Goal: Task Accomplishment & Management: Manage account settings

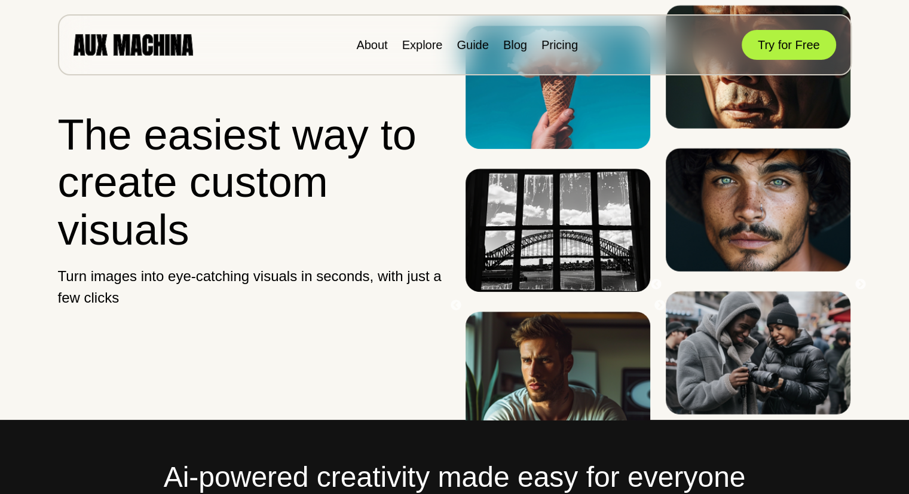
click at [382, 245] on h1 "The easiest way to create custom visuals" at bounding box center [251, 182] width 387 height 142
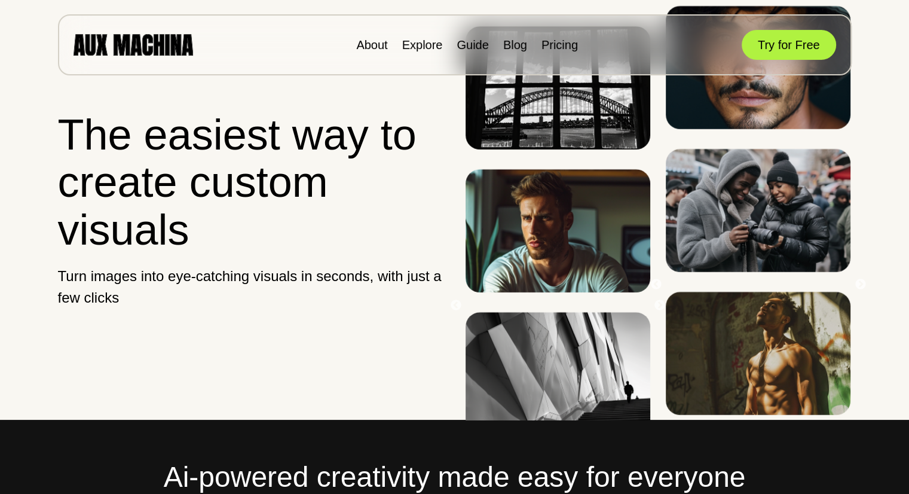
click at [382, 245] on h1 "The easiest way to create custom visuals" at bounding box center [251, 182] width 387 height 142
click at [442, 34] on div "About Explore Guide Blog Pricing Try for Free" at bounding box center [455, 44] width 794 height 61
click at [431, 42] on link "Explore" at bounding box center [422, 44] width 41 height 13
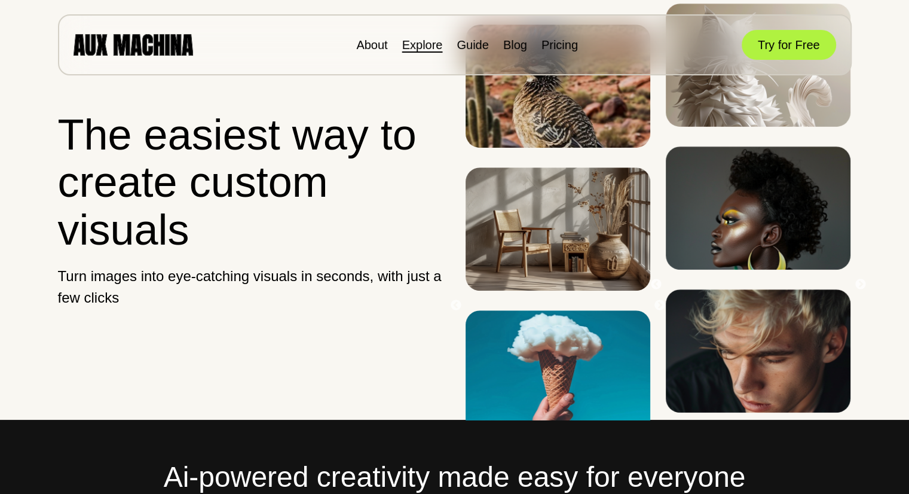
click at [420, 39] on link "Explore" at bounding box center [422, 44] width 41 height 13
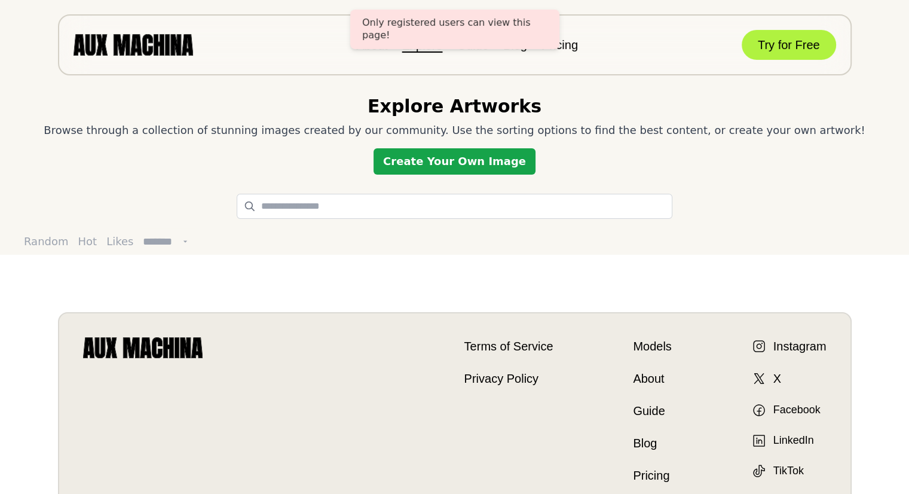
click at [440, 157] on link "Create Your Own Image" at bounding box center [455, 161] width 162 height 26
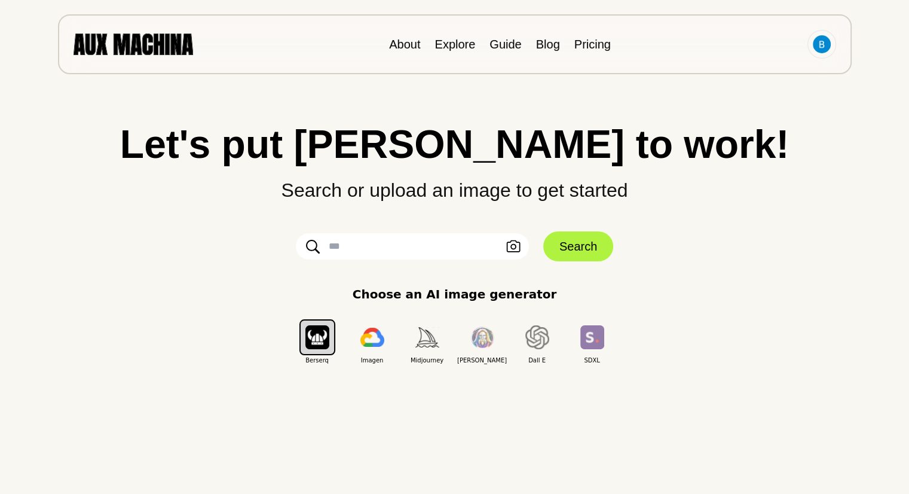
click at [443, 246] on input "text" at bounding box center [412, 246] width 233 height 26
type input "**********"
click button "Search" at bounding box center [579, 246] width 70 height 30
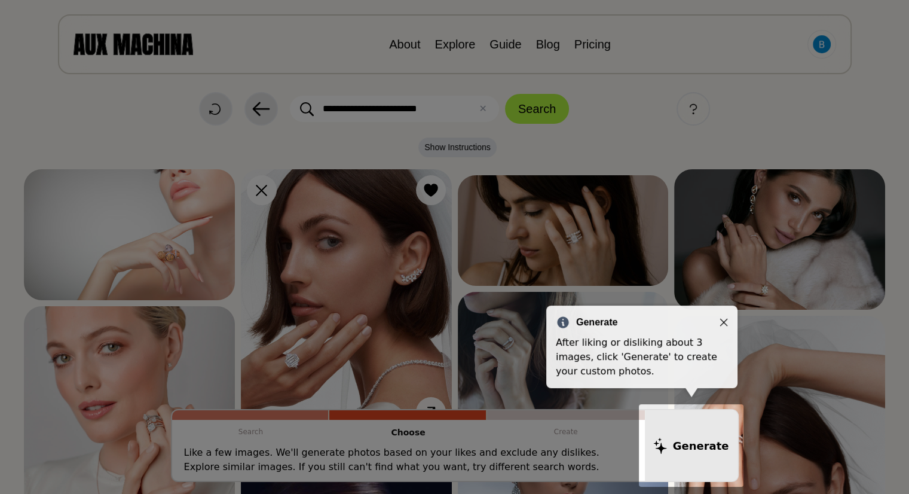
scroll to position [7, 0]
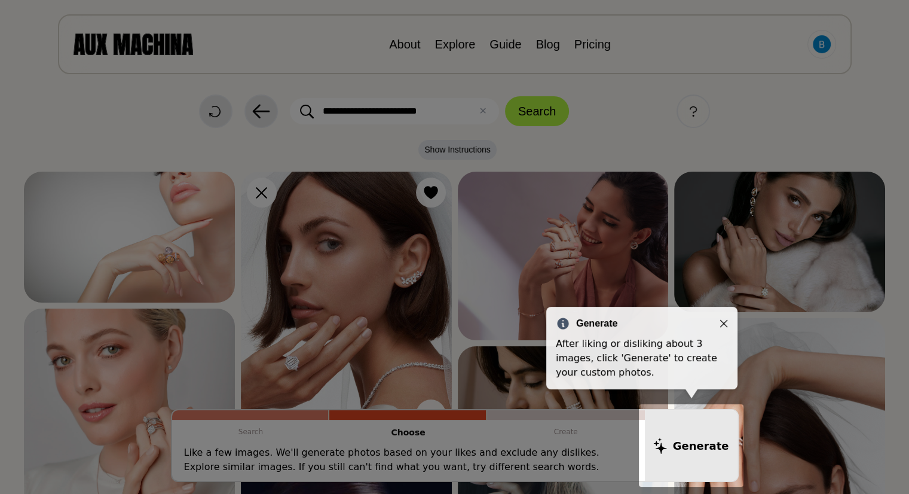
click at [722, 320] on icon "Close" at bounding box center [724, 323] width 8 height 8
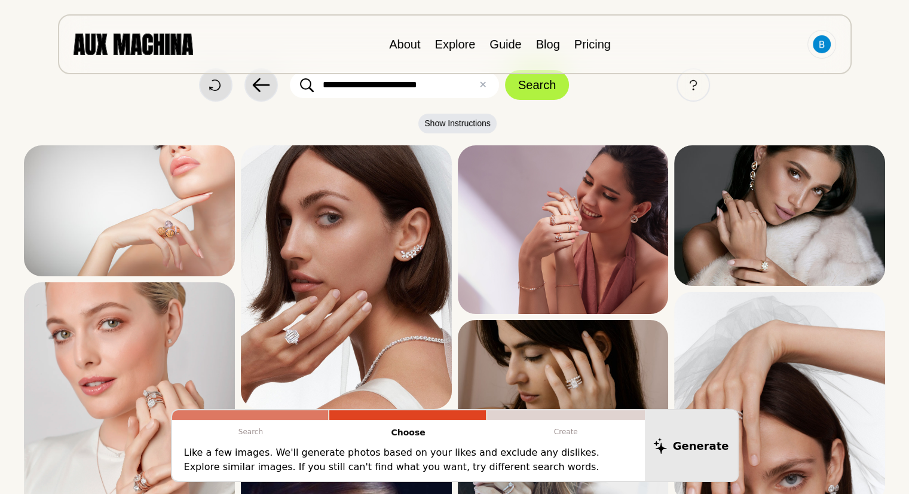
scroll to position [0, 0]
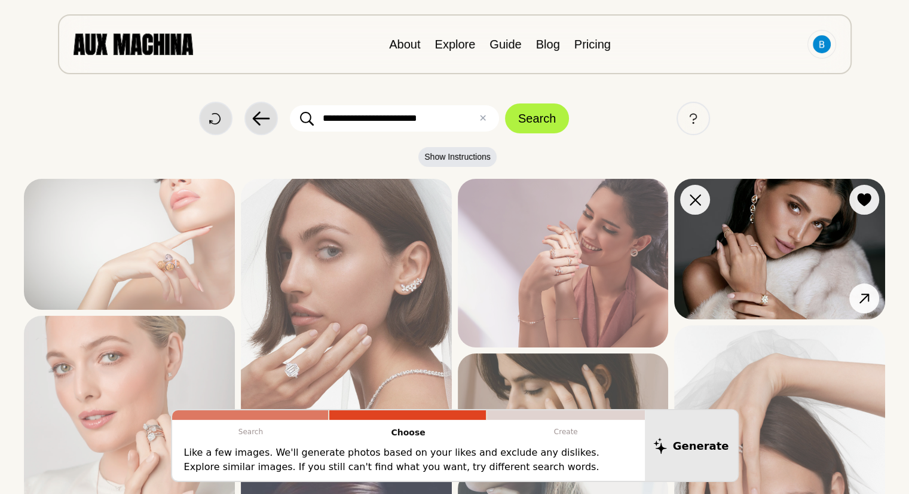
click at [784, 233] on img at bounding box center [779, 249] width 211 height 141
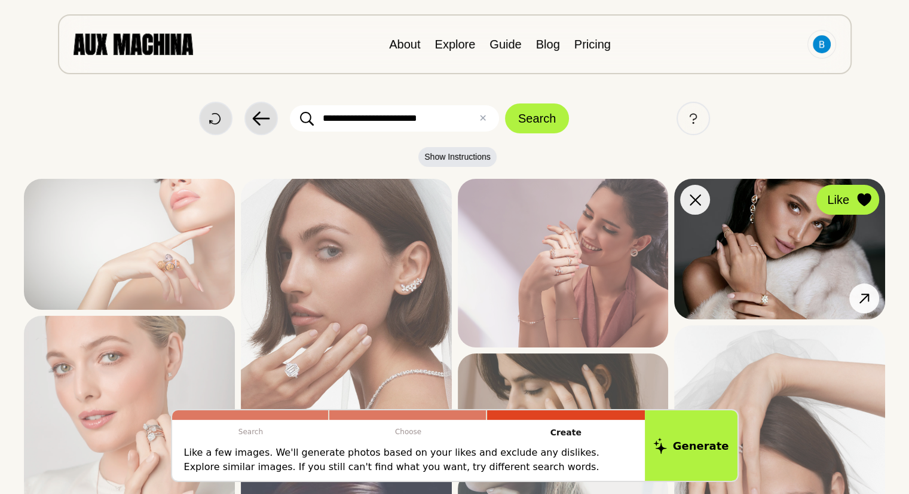
click at [865, 199] on icon at bounding box center [864, 199] width 14 height 13
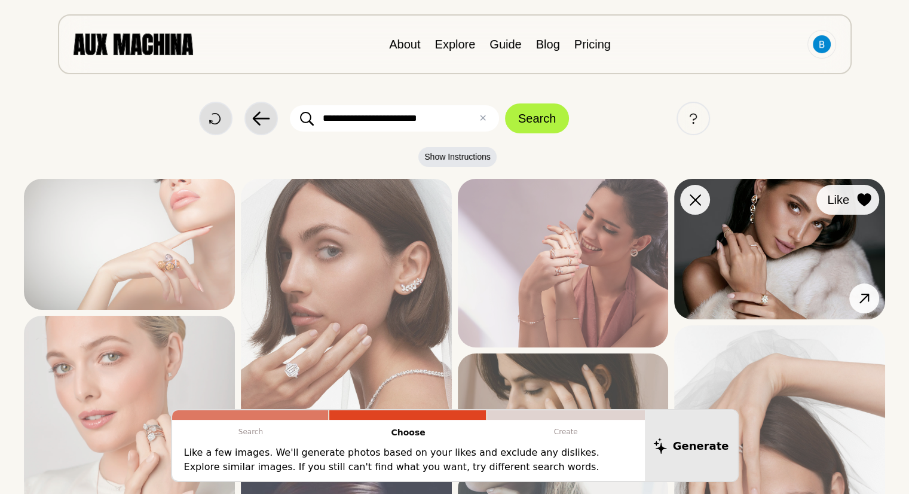
click at [856, 192] on div at bounding box center [865, 200] width 18 height 18
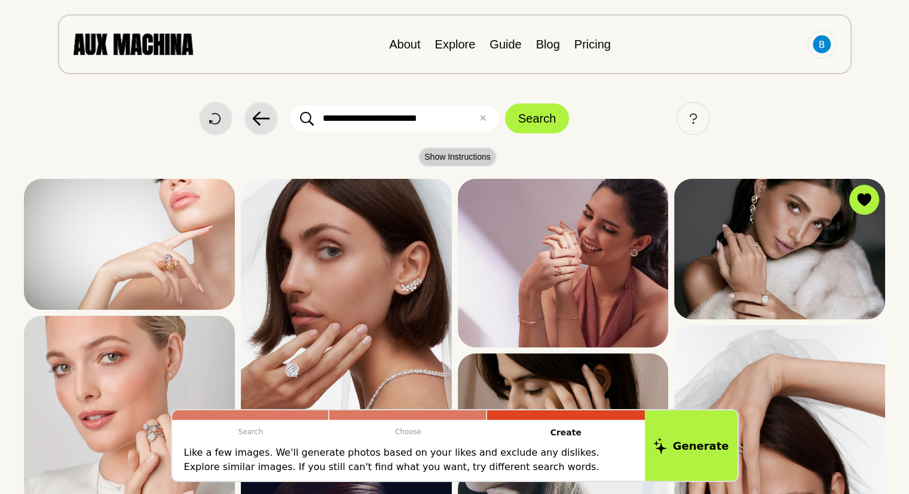
click at [454, 152] on button "Show Instructions" at bounding box center [458, 157] width 78 height 20
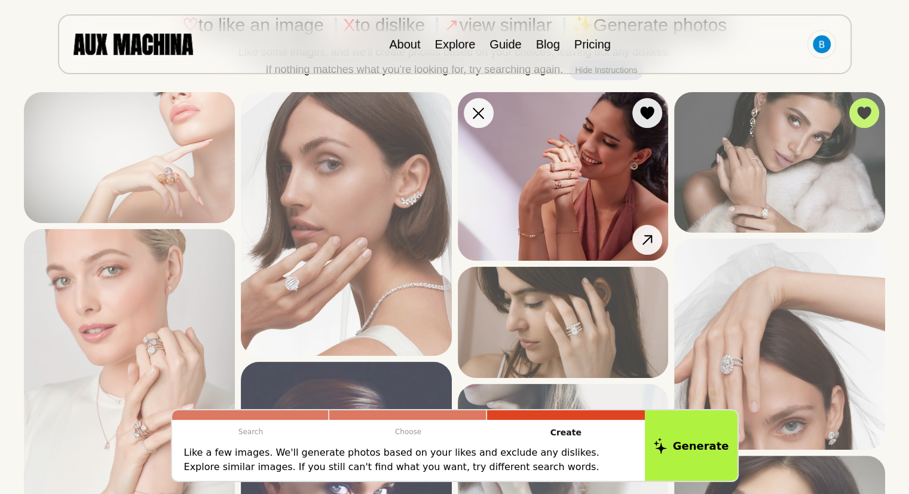
scroll to position [148, 0]
click at [482, 109] on icon at bounding box center [478, 112] width 11 height 11
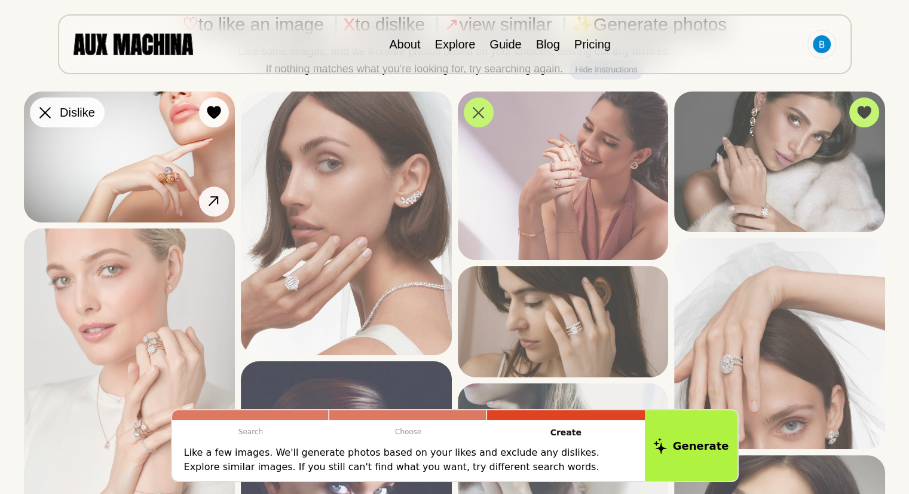
click at [45, 109] on icon at bounding box center [44, 112] width 11 height 11
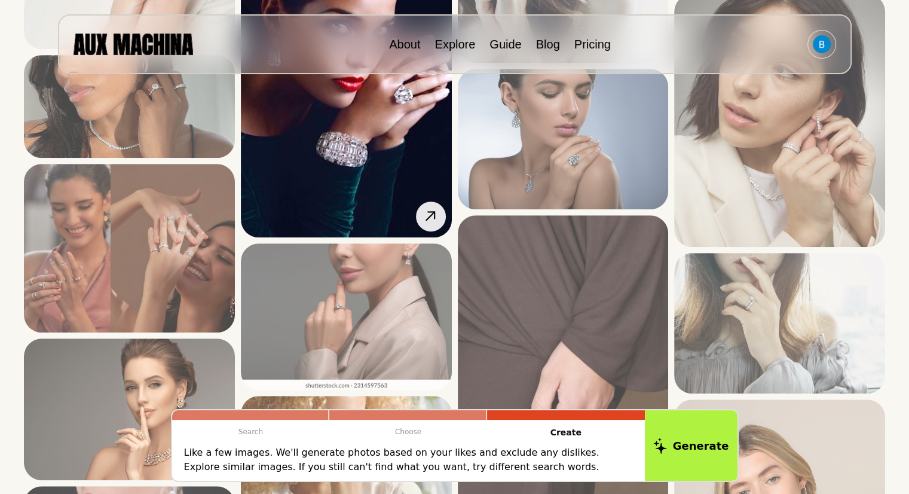
scroll to position [590, 0]
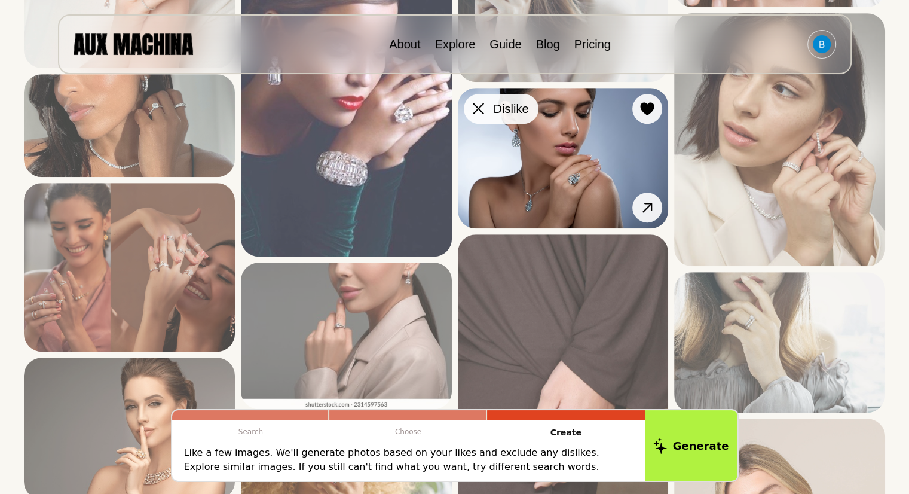
click at [484, 105] on icon at bounding box center [478, 108] width 11 height 11
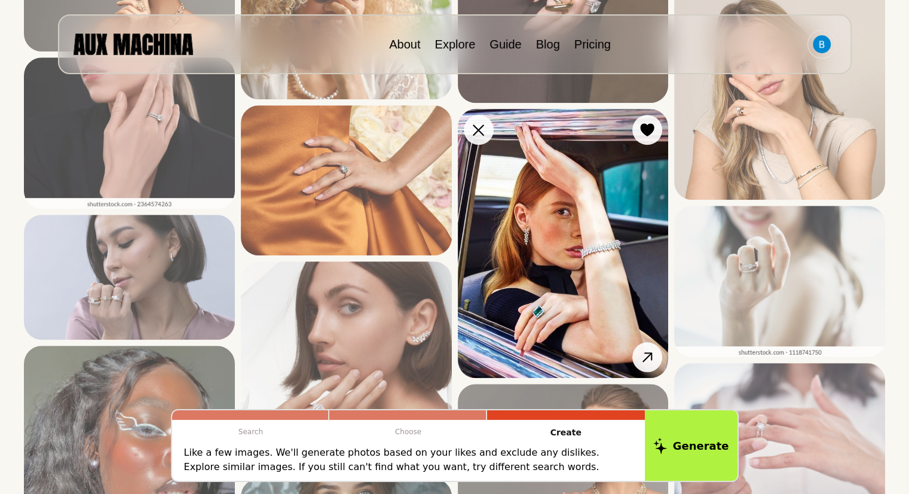
scroll to position [1036, 0]
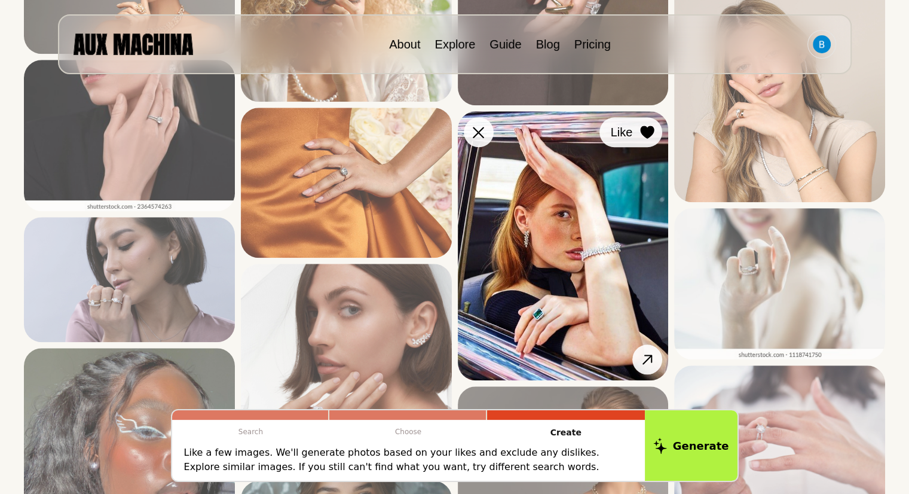
click at [649, 132] on icon at bounding box center [648, 132] width 14 height 13
click at [645, 364] on icon at bounding box center [647, 359] width 17 height 17
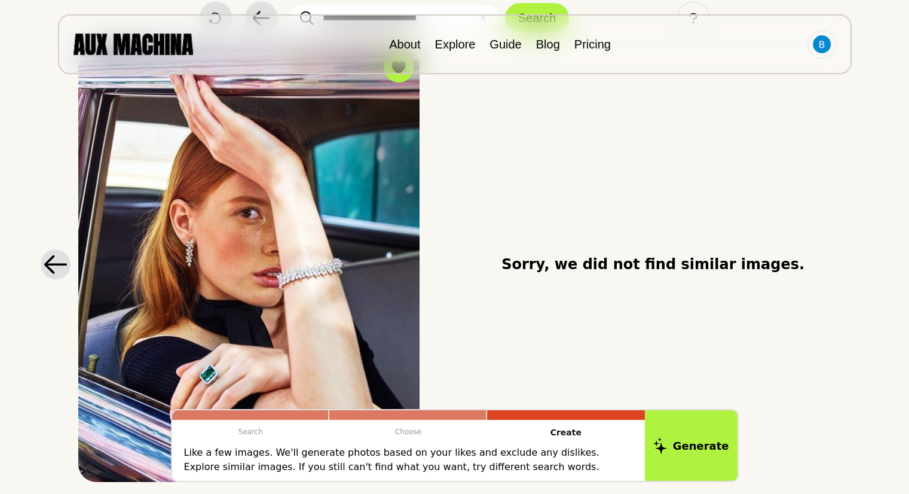
scroll to position [100, 0]
click at [56, 264] on icon at bounding box center [55, 264] width 23 height 19
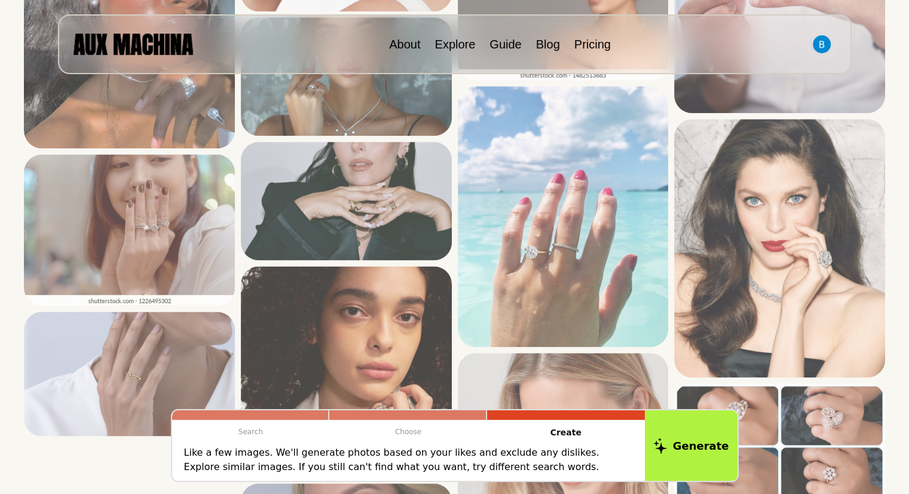
scroll to position [1501, 0]
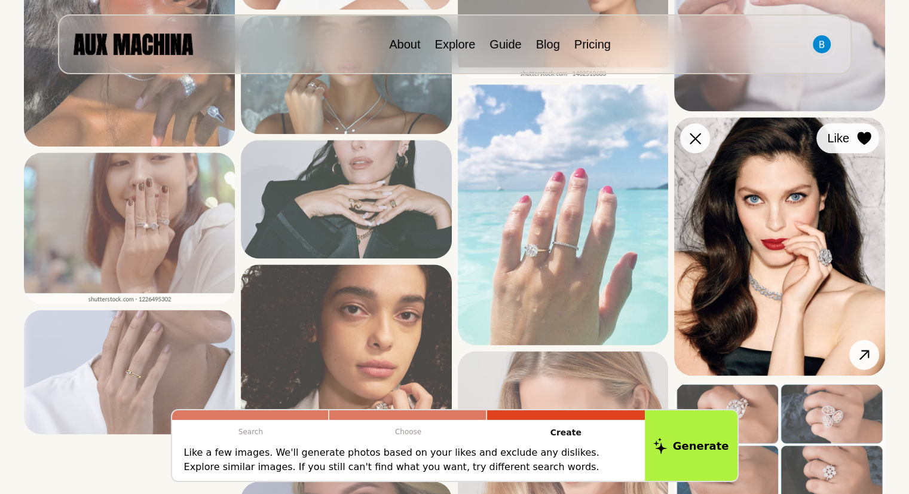
click at [870, 137] on icon at bounding box center [864, 138] width 14 height 13
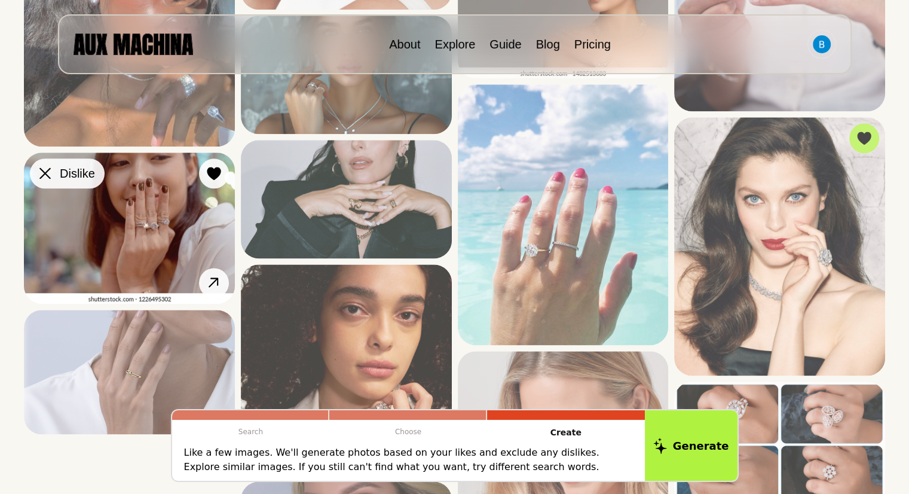
click at [44, 170] on icon at bounding box center [44, 172] width 11 height 11
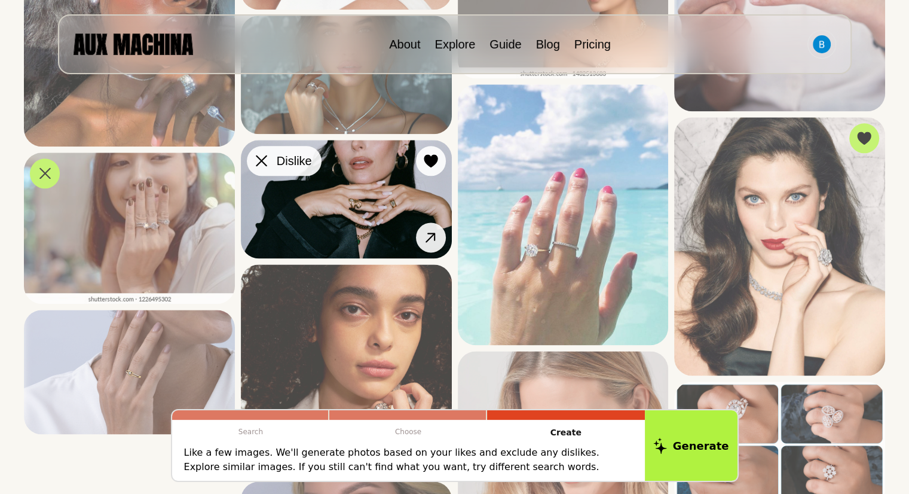
click at [270, 158] on div at bounding box center [262, 161] width 18 height 18
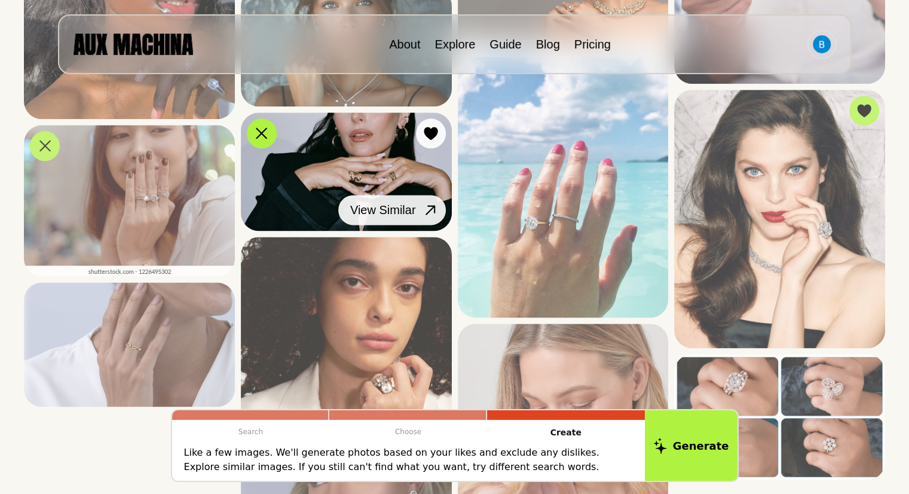
scroll to position [1575, 0]
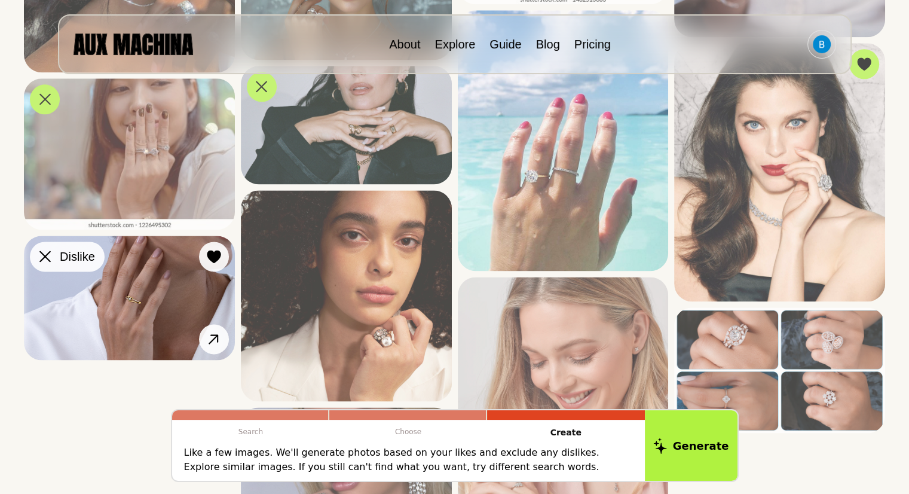
click at [45, 257] on icon at bounding box center [44, 256] width 11 height 11
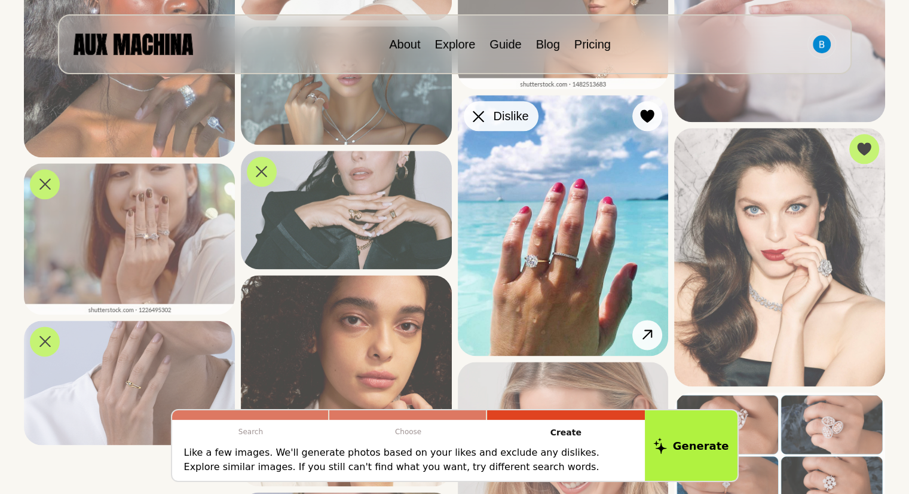
click at [483, 120] on icon at bounding box center [478, 116] width 11 height 11
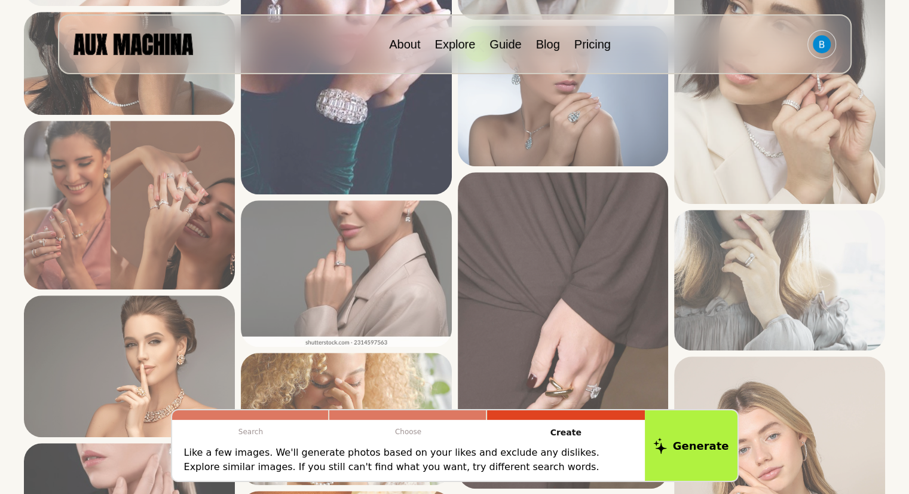
scroll to position [718, 0]
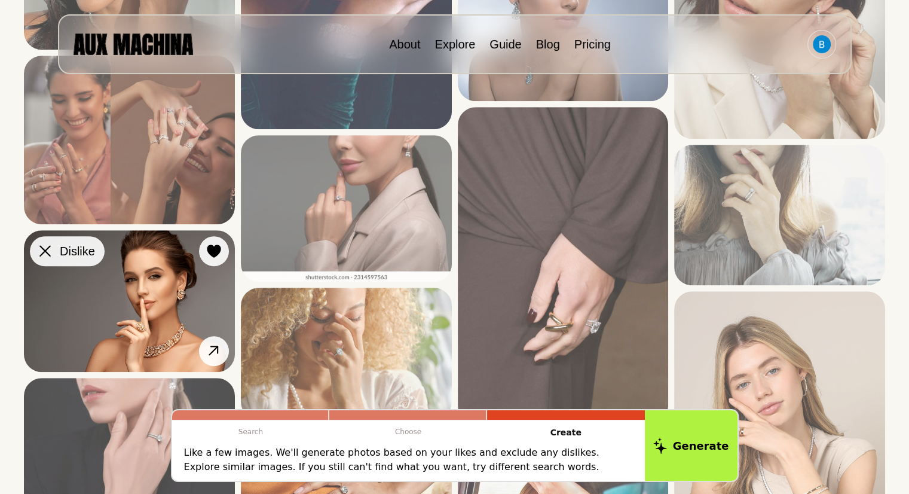
click at [51, 250] on div at bounding box center [45, 251] width 18 height 18
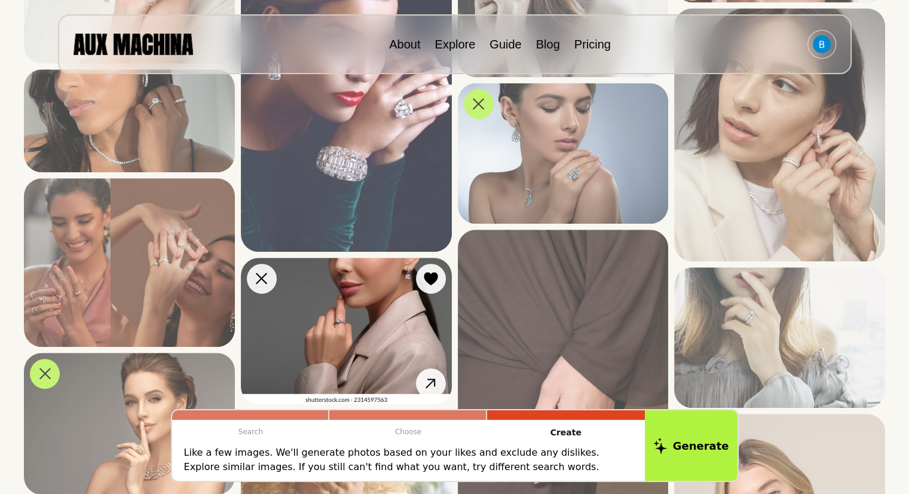
scroll to position [593, 0]
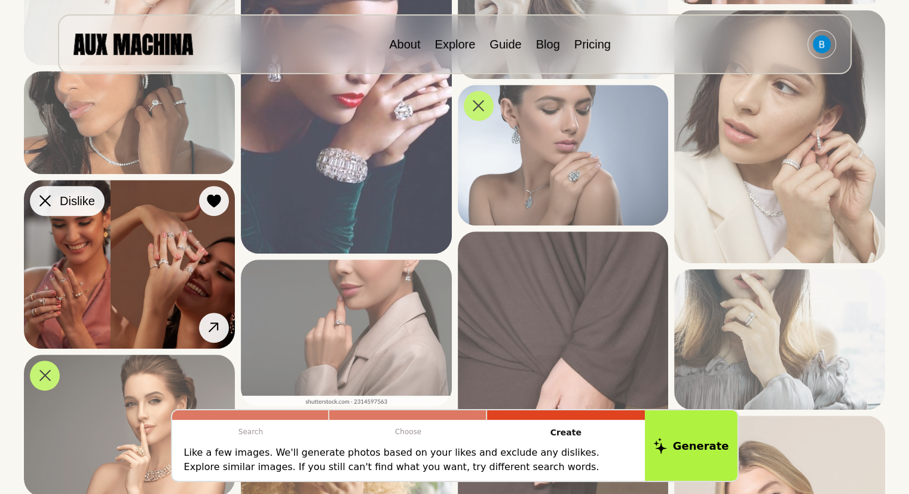
click at [50, 202] on icon at bounding box center [44, 200] width 11 height 11
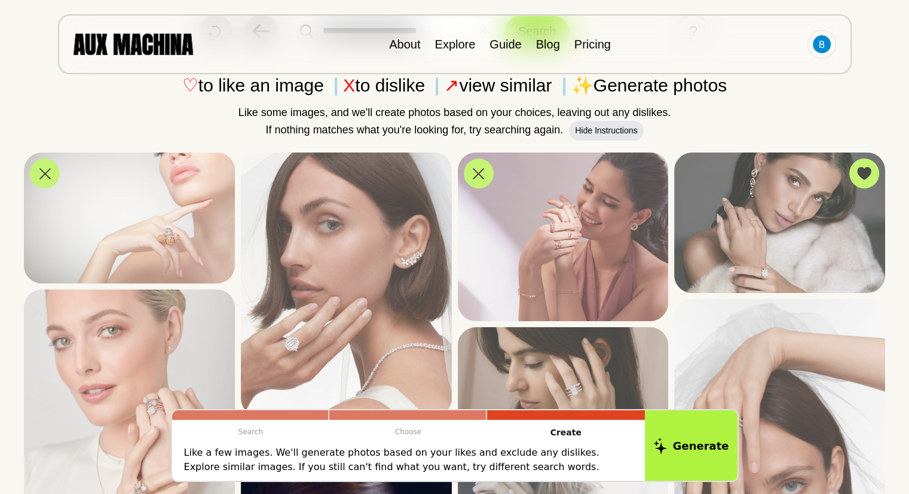
scroll to position [86, 0]
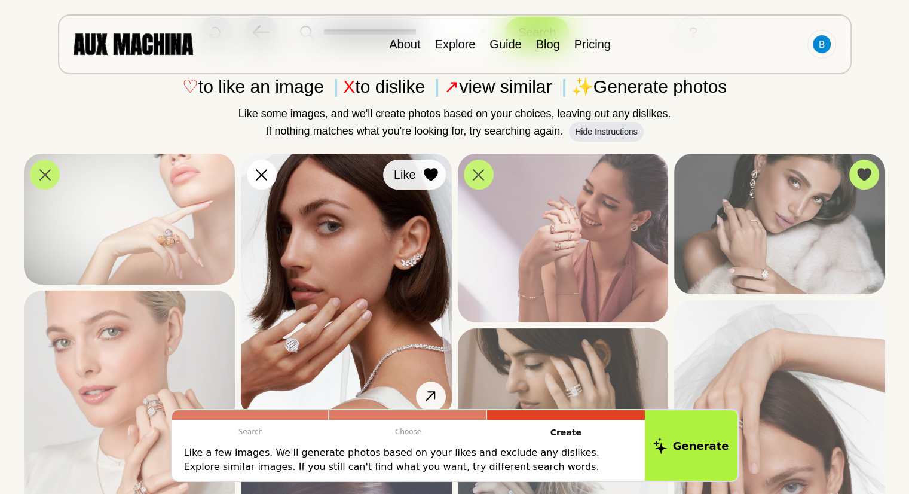
click at [422, 169] on div at bounding box center [431, 175] width 18 height 18
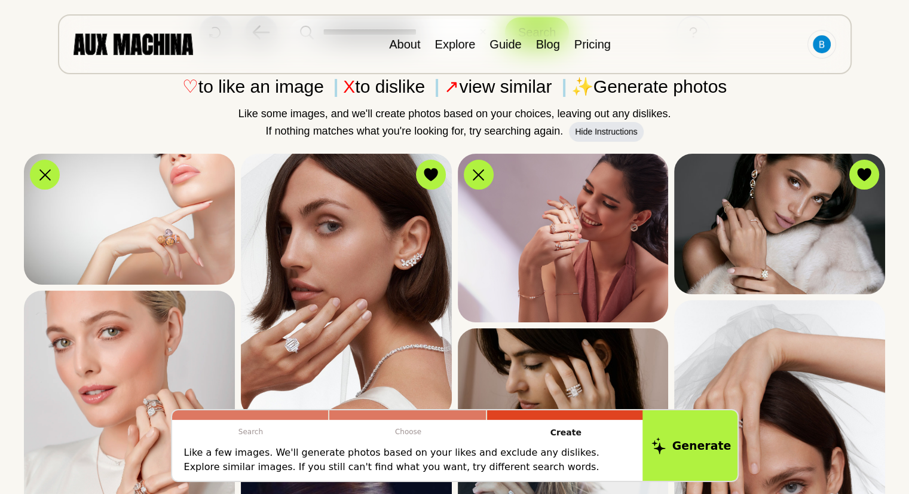
click at [703, 462] on button "Generate" at bounding box center [691, 445] width 97 height 74
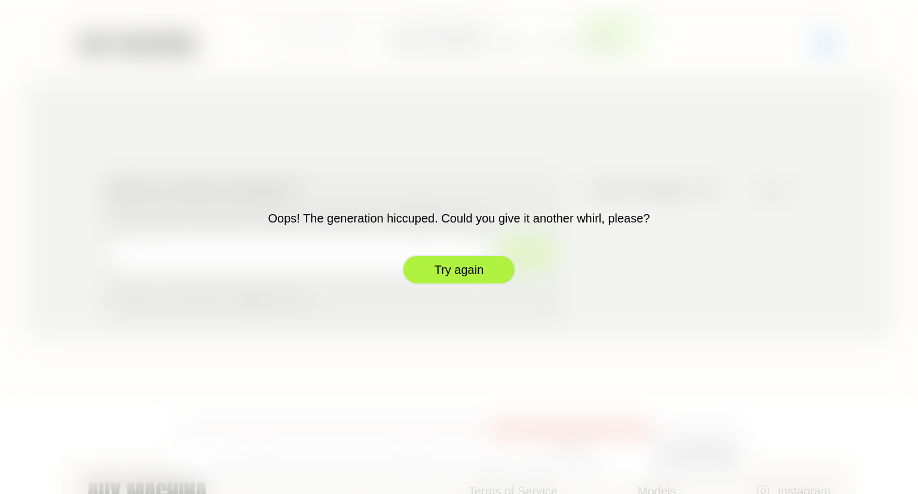
click at [489, 264] on button "Try again" at bounding box center [459, 270] width 114 height 30
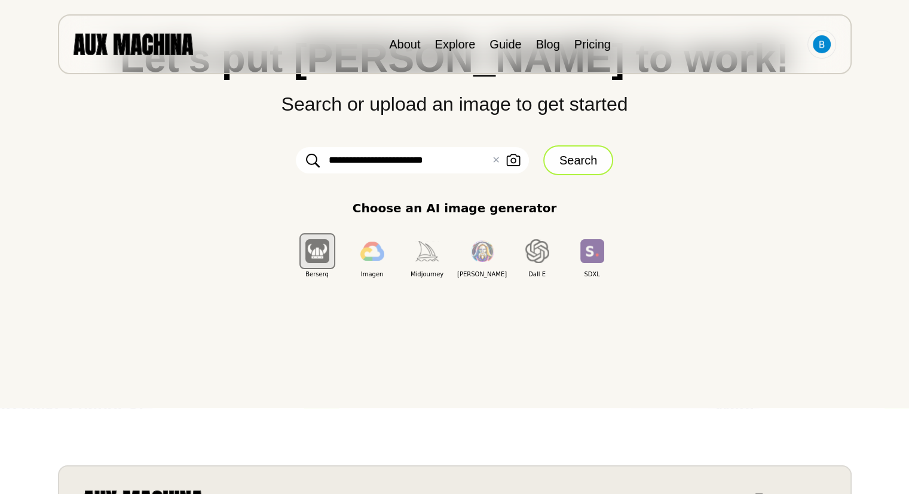
click at [567, 151] on button "Search" at bounding box center [579, 160] width 70 height 30
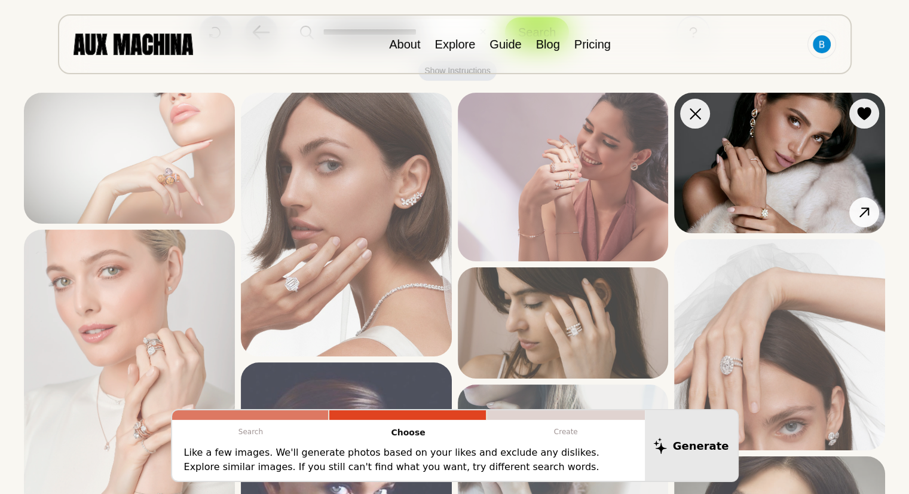
click at [869, 173] on img at bounding box center [779, 163] width 211 height 141
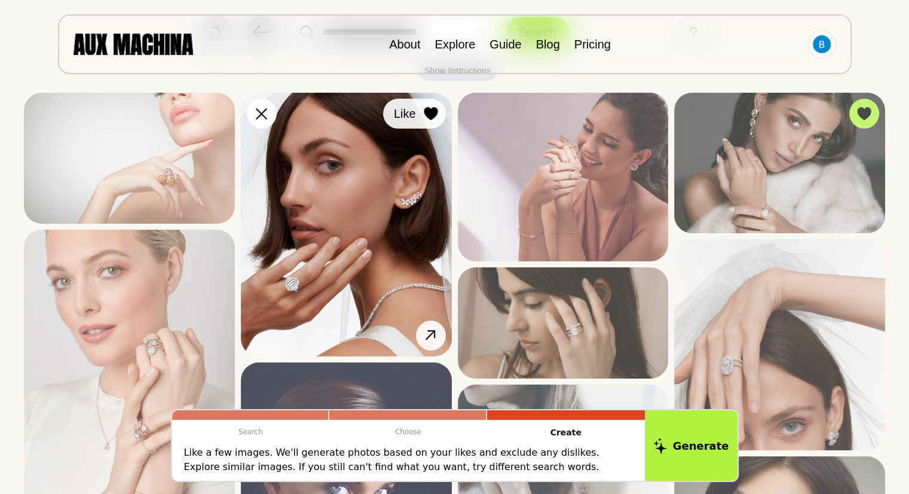
click at [433, 117] on icon at bounding box center [431, 113] width 14 height 13
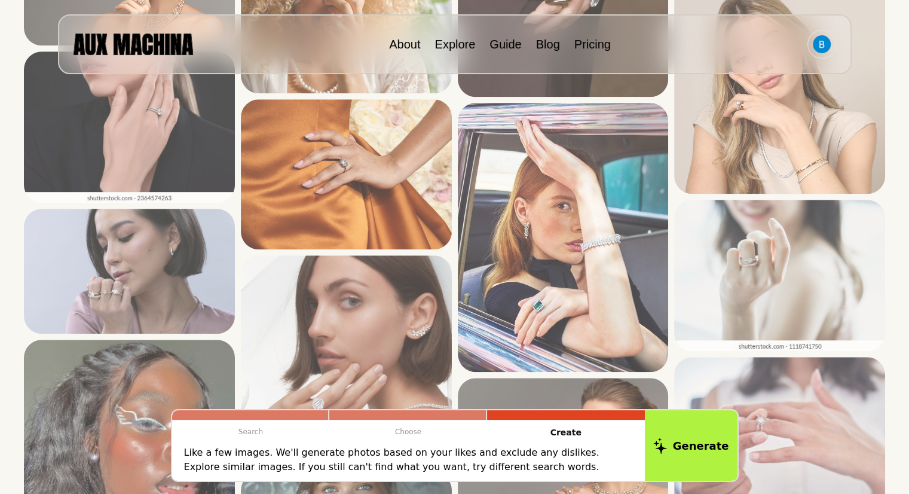
scroll to position [991, 0]
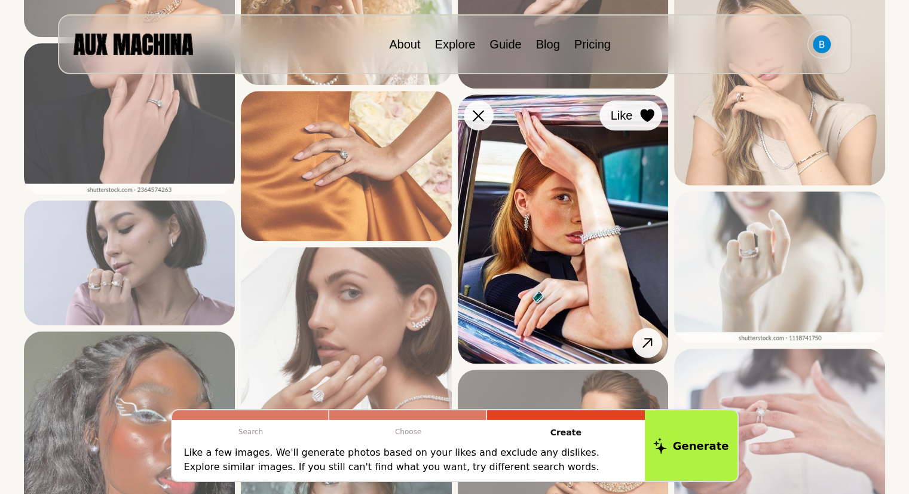
click at [647, 113] on icon at bounding box center [648, 115] width 14 height 13
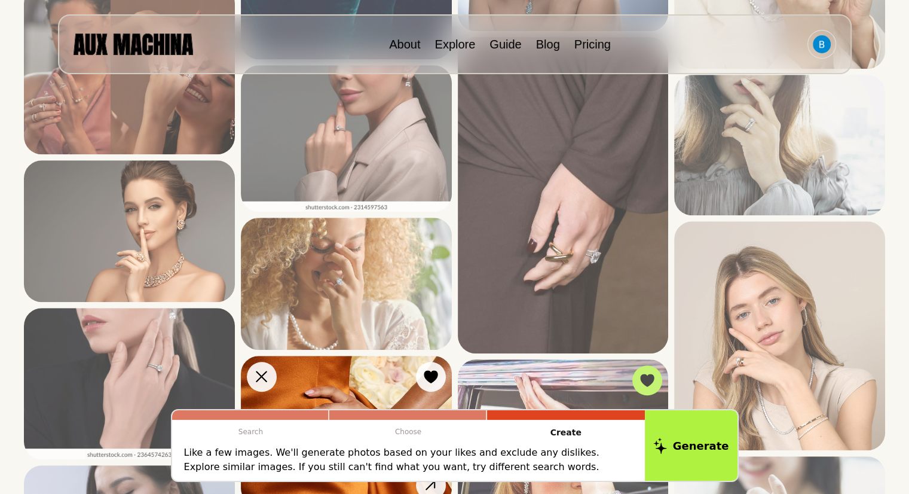
scroll to position [726, 0]
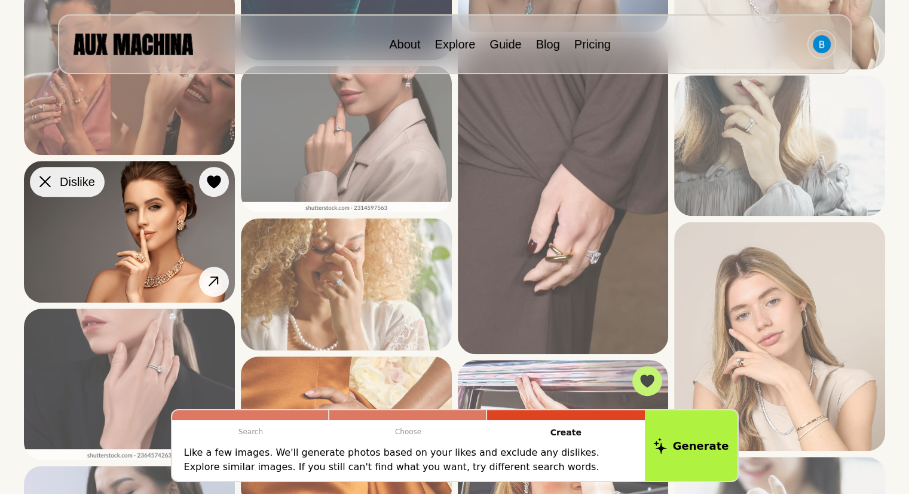
click at [53, 176] on div at bounding box center [45, 182] width 18 height 18
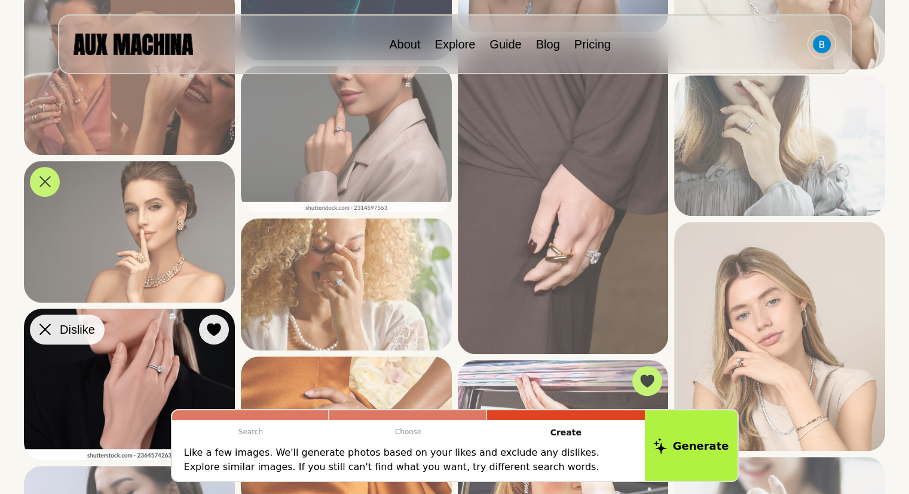
click at [43, 326] on icon at bounding box center [44, 329] width 11 height 11
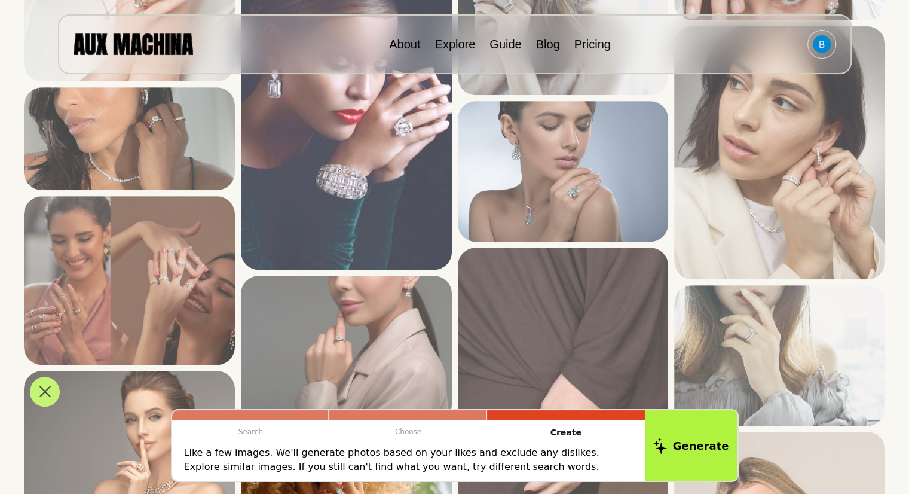
scroll to position [487, 0]
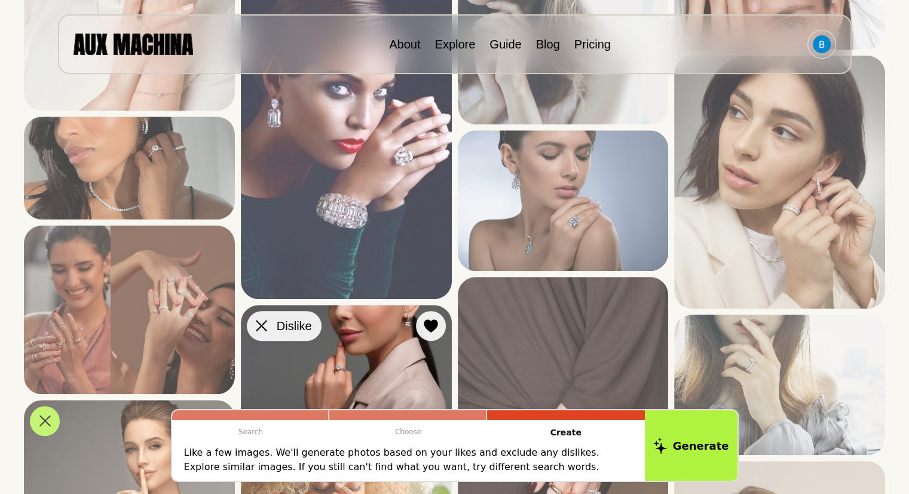
click at [264, 323] on icon at bounding box center [261, 325] width 11 height 11
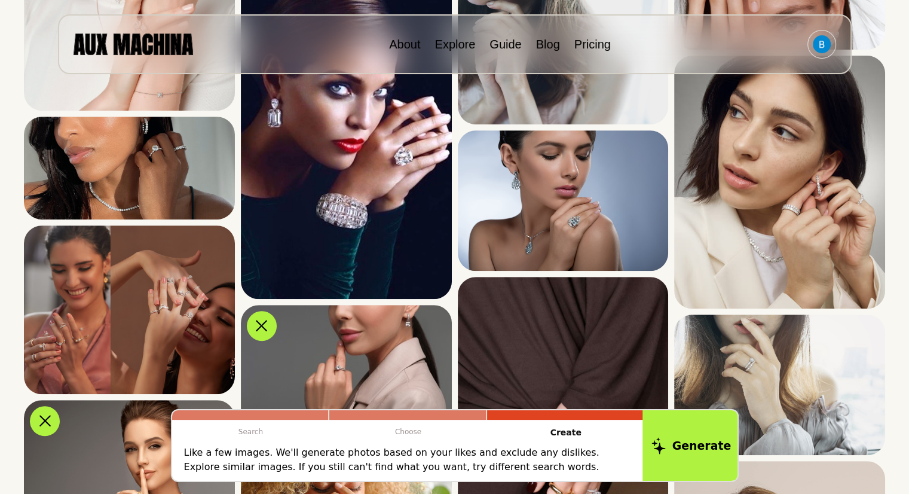
click at [692, 459] on button "Generate" at bounding box center [691, 445] width 97 height 74
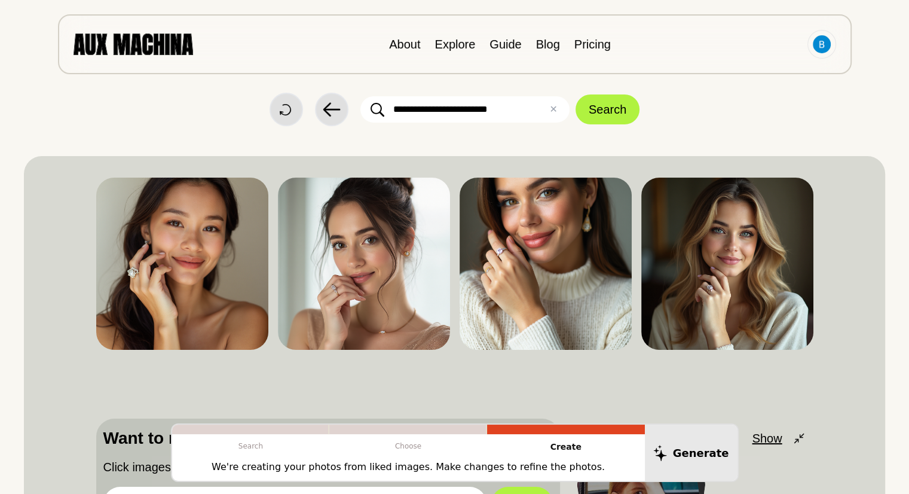
scroll to position [0, 0]
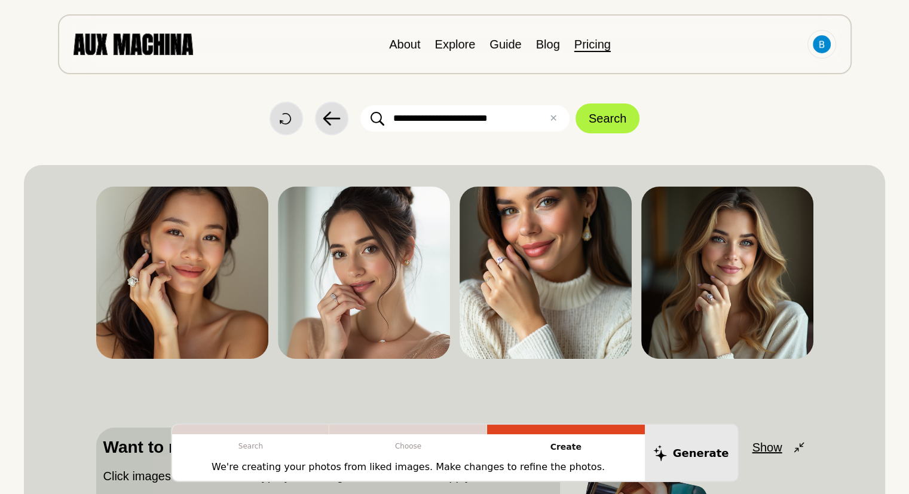
click at [586, 45] on link "Pricing" at bounding box center [593, 44] width 36 height 13
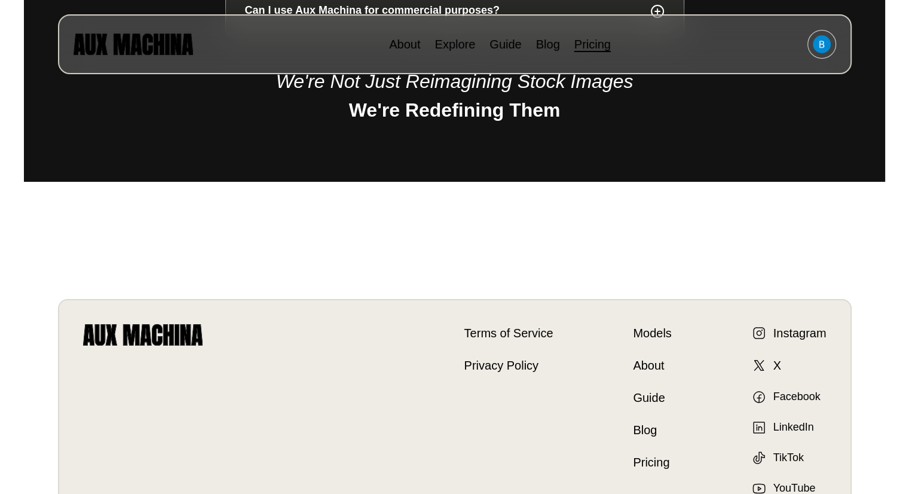
scroll to position [1299, 0]
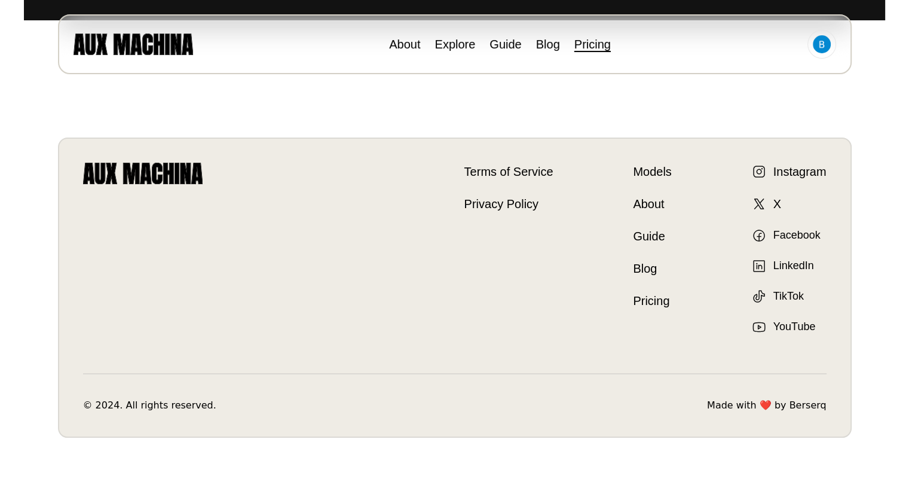
click at [817, 406] on link "Berserq" at bounding box center [807, 405] width 37 height 14
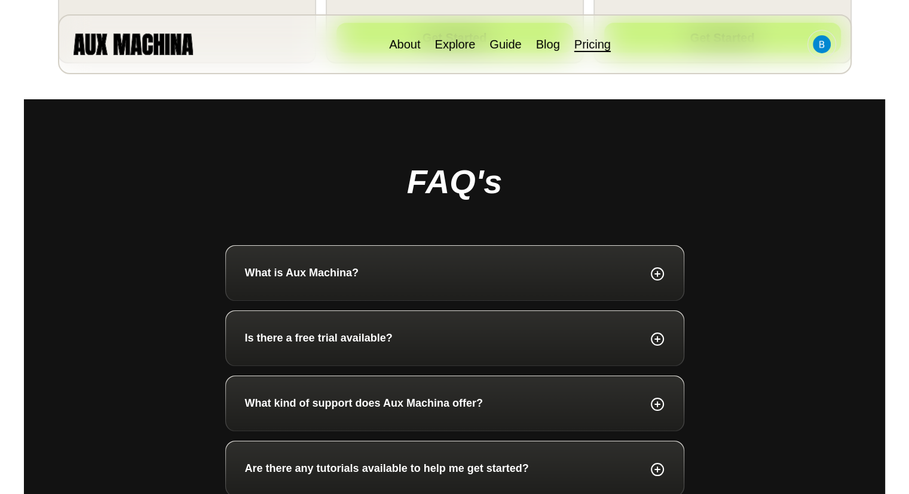
scroll to position [261, 0]
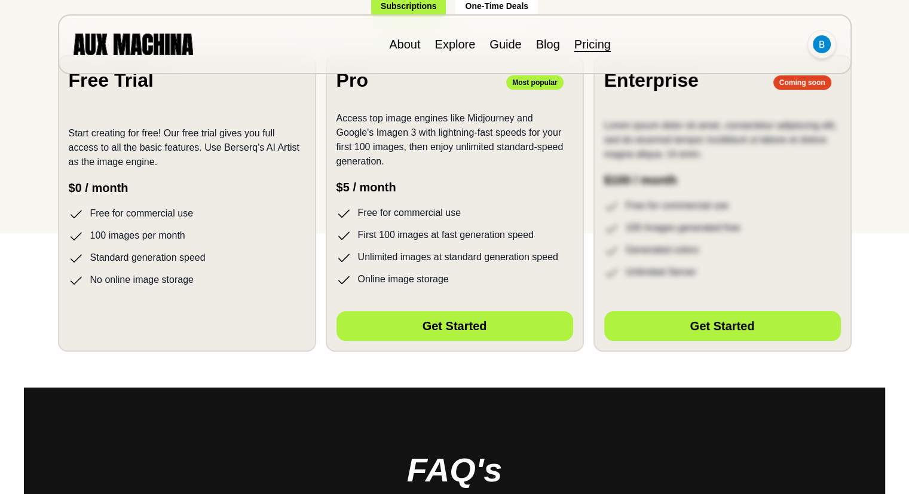
click at [818, 42] on img at bounding box center [822, 44] width 18 height 18
click at [755, 72] on li "Dashboard" at bounding box center [777, 72] width 120 height 26
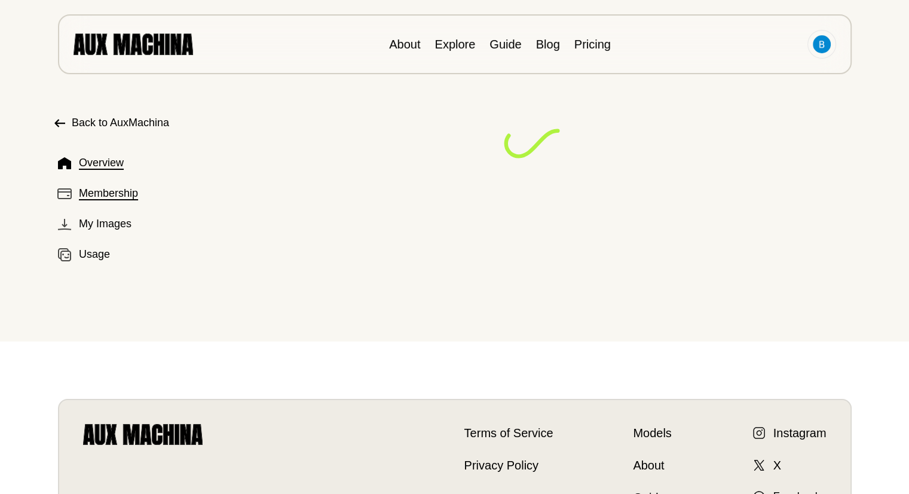
click at [110, 192] on span "Membership" at bounding box center [108, 193] width 59 height 16
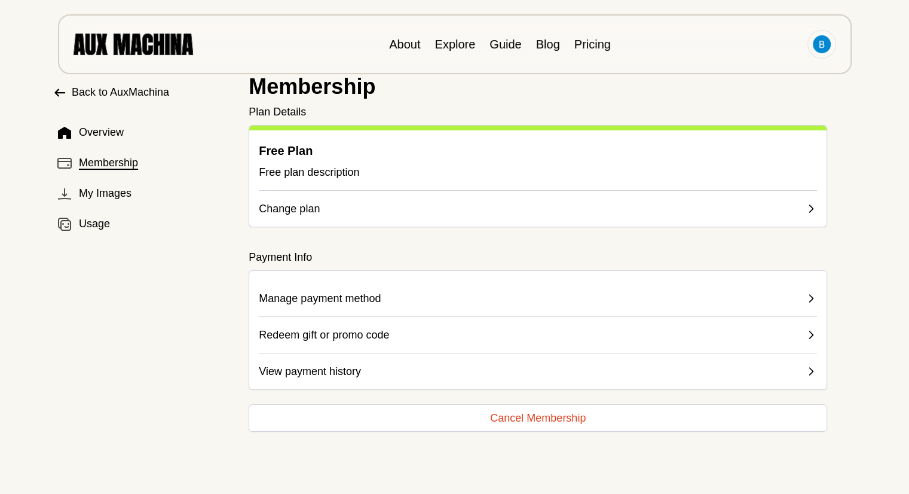
scroll to position [26, 0]
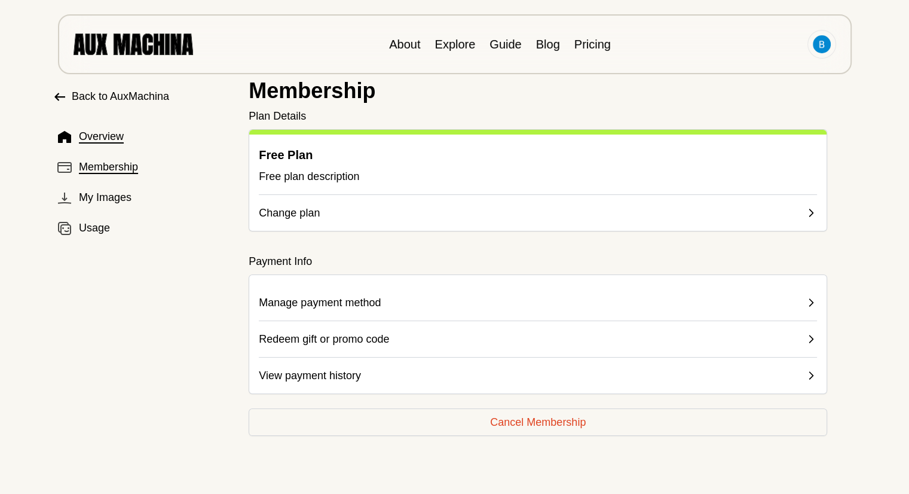
click at [122, 140] on span "Overview" at bounding box center [101, 137] width 45 height 16
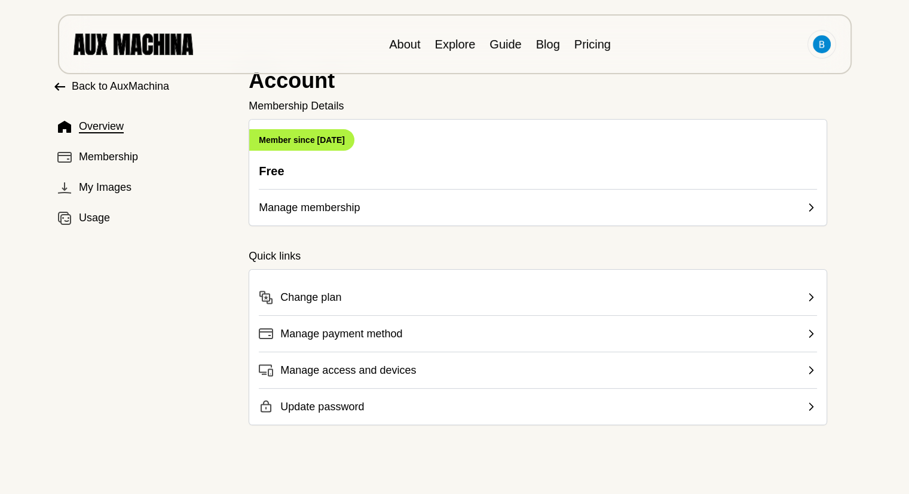
scroll to position [0, 0]
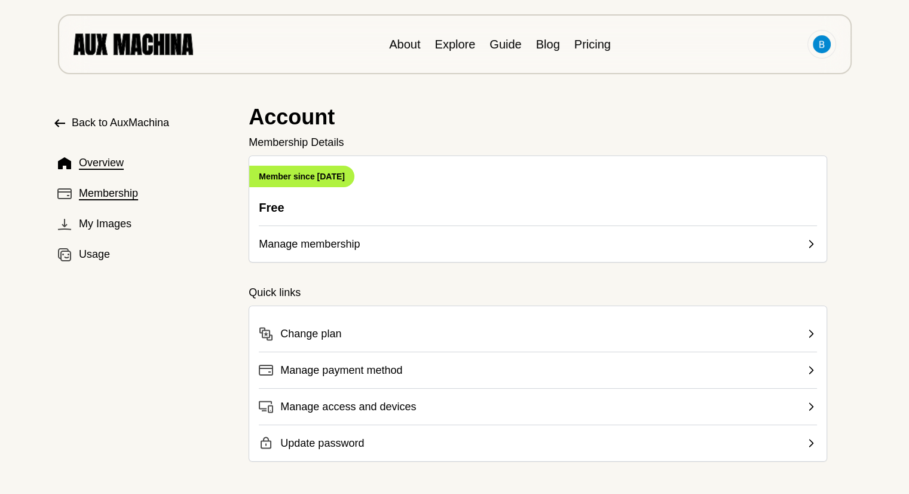
click at [118, 197] on span "Membership" at bounding box center [108, 193] width 59 height 16
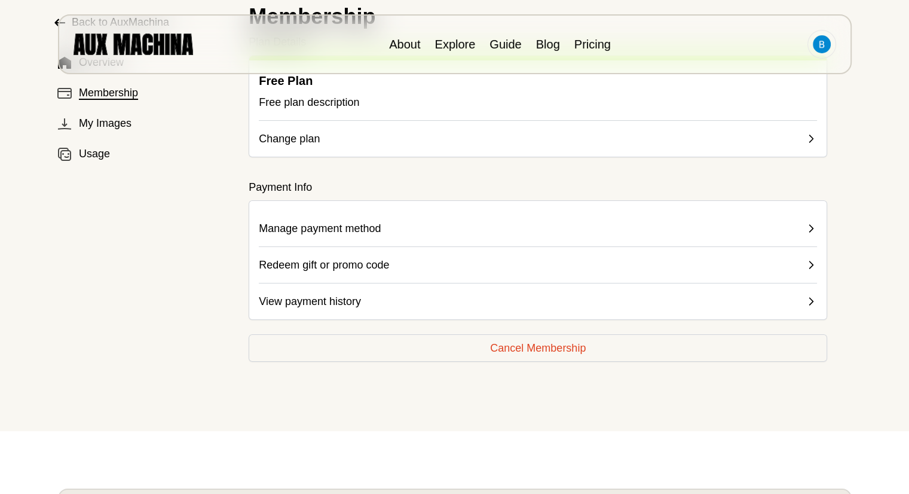
scroll to position [100, 0]
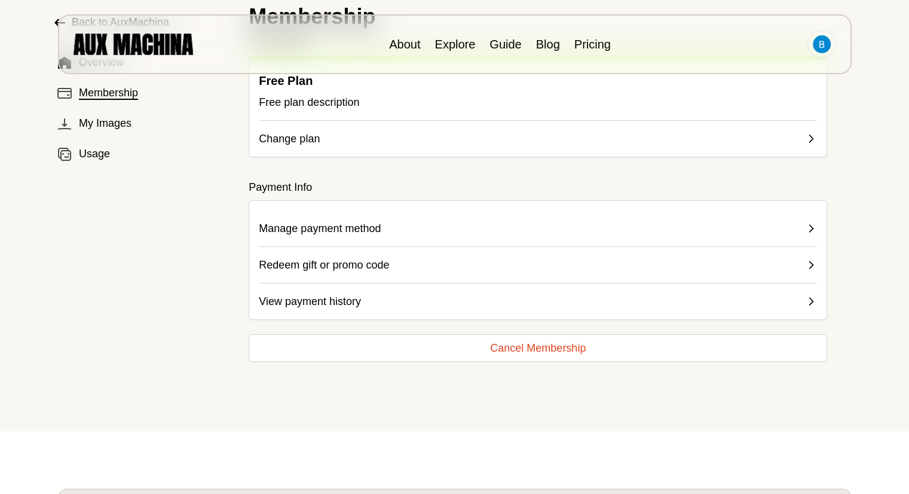
click at [583, 340] on button "Cancel Membership" at bounding box center [538, 348] width 579 height 28
click at [553, 345] on button "Cancel Membership" at bounding box center [538, 348] width 579 height 28
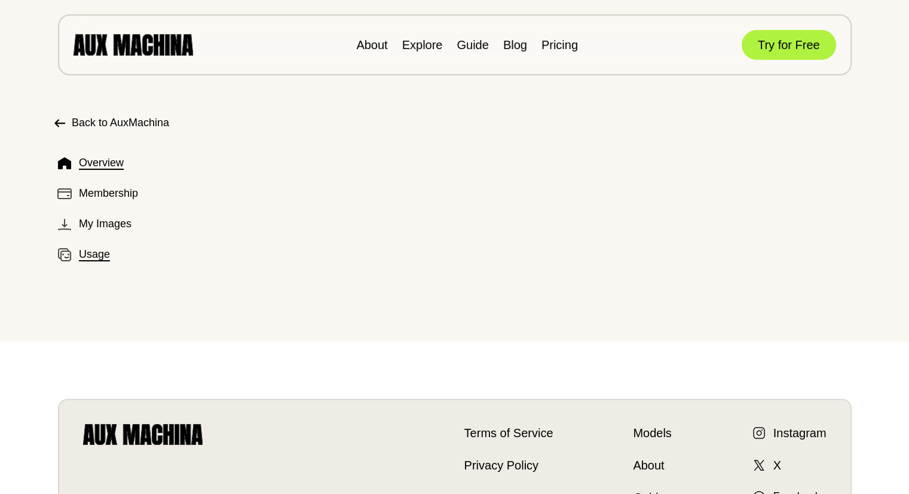
click at [102, 258] on span "Usage" at bounding box center [94, 254] width 31 height 16
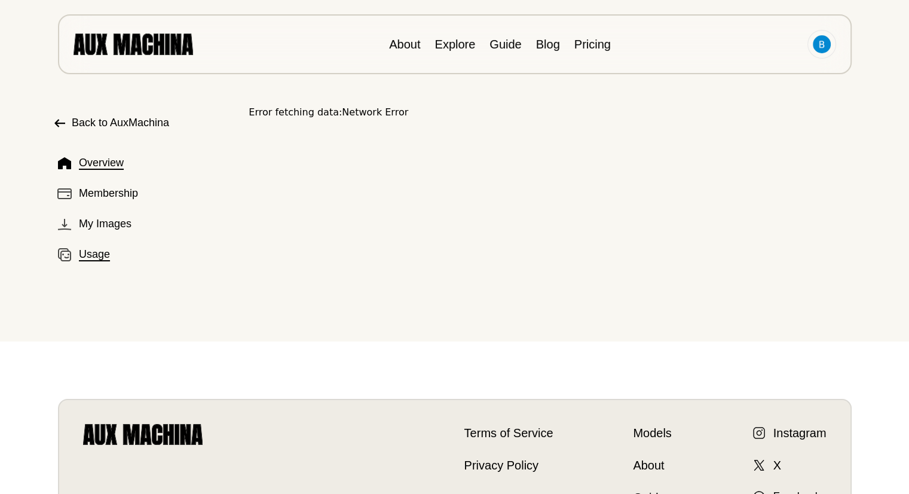
click at [103, 170] on span "Overview" at bounding box center [101, 163] width 45 height 16
